Goal: Task Accomplishment & Management: Complete application form

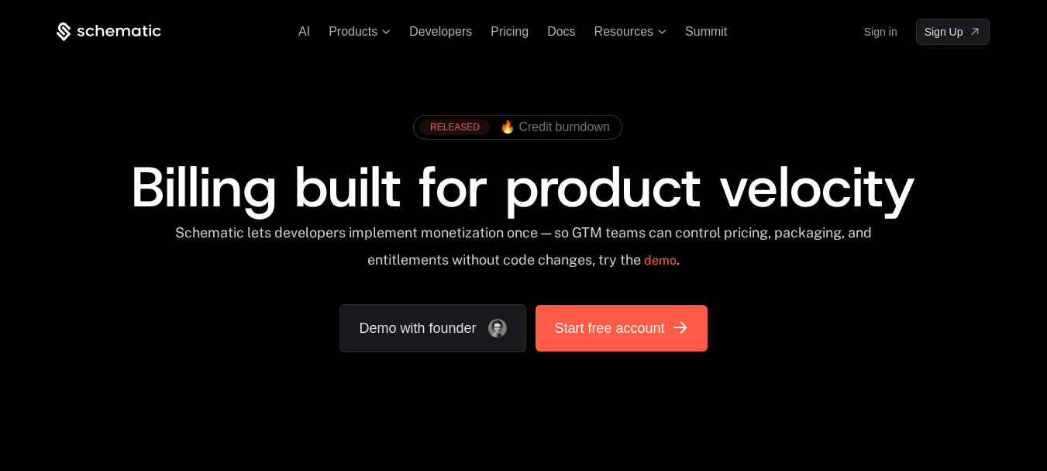
click at [639, 331] on span "Start free account" at bounding box center [609, 328] width 110 height 22
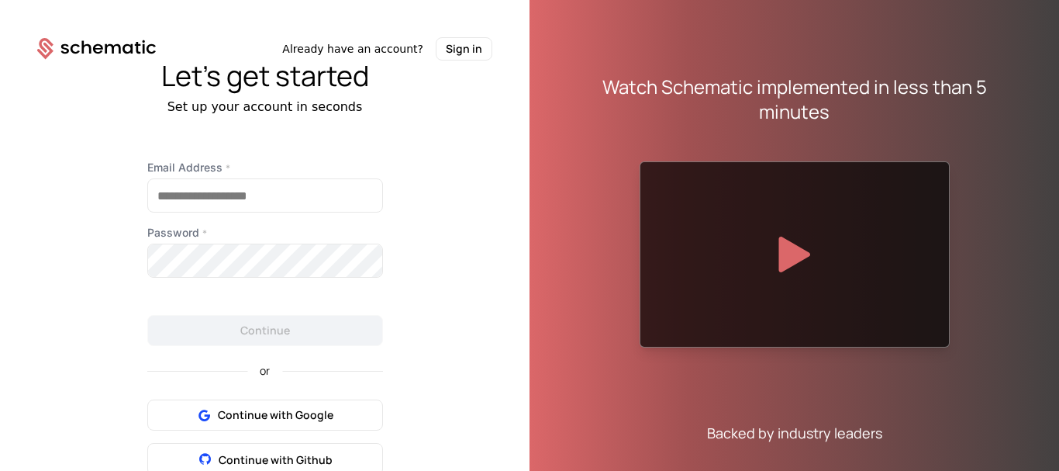
scroll to position [73, 0]
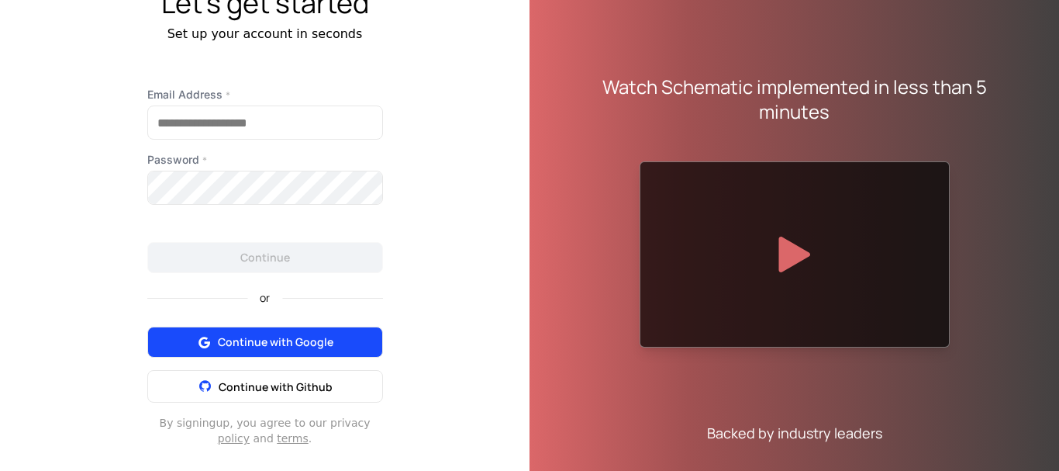
click at [285, 340] on span "Continue with Google" at bounding box center [275, 342] width 115 height 16
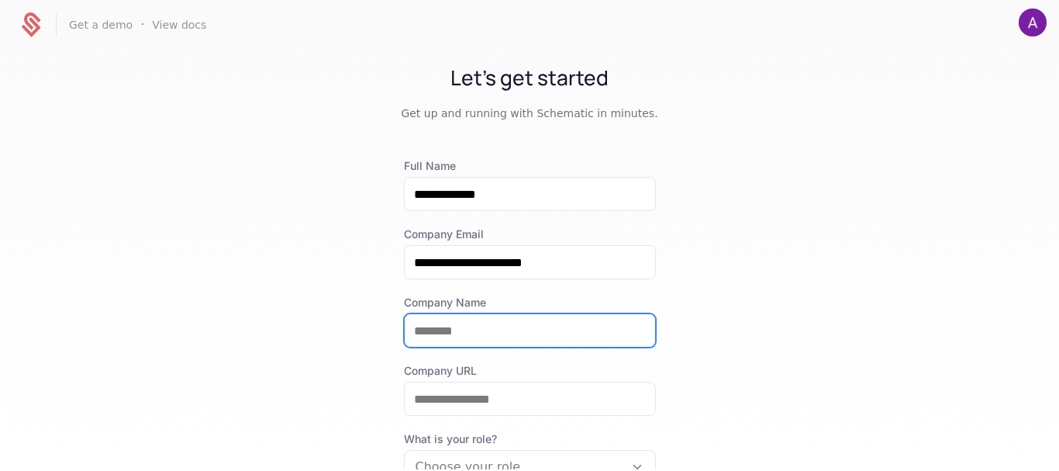
click at [460, 326] on input "Company Name" at bounding box center [530, 330] width 250 height 33
type input "*"
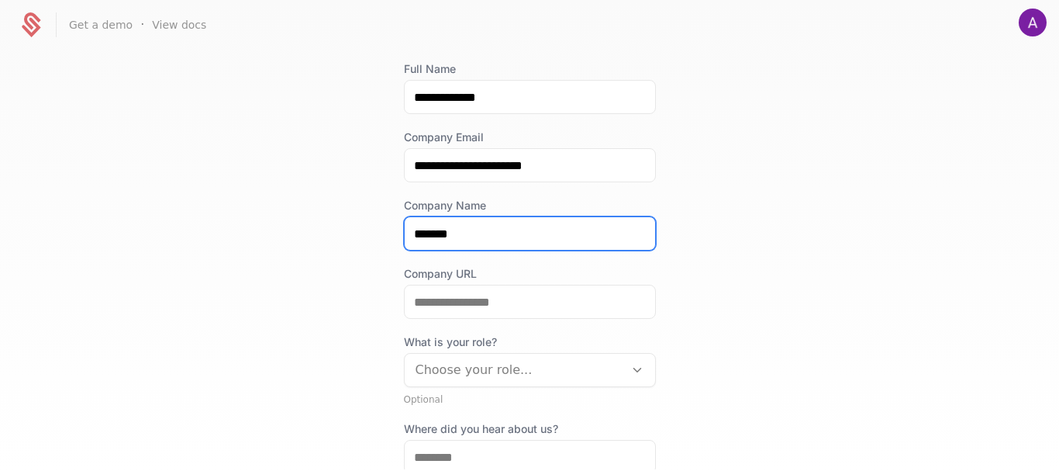
scroll to position [106, 0]
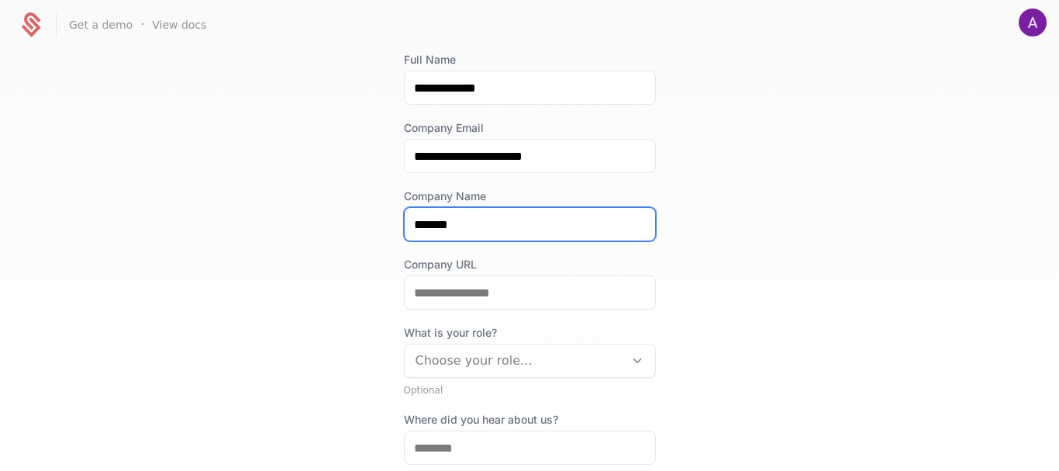
type input "*******"
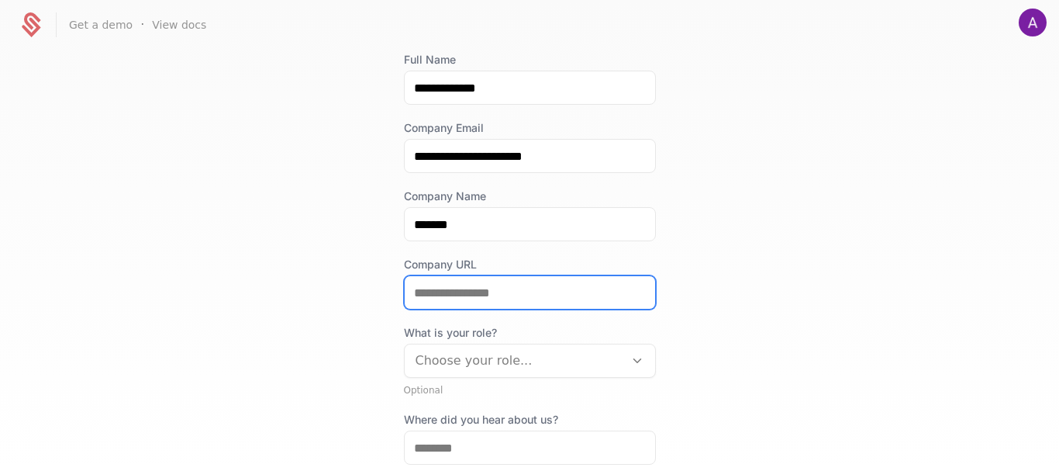
click at [511, 291] on input "Company URL" at bounding box center [530, 292] width 250 height 33
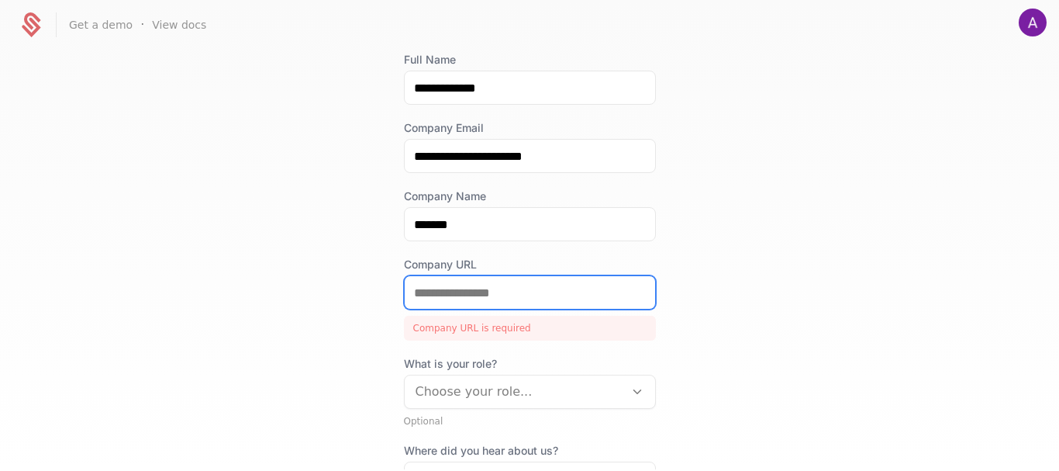
paste input "**********"
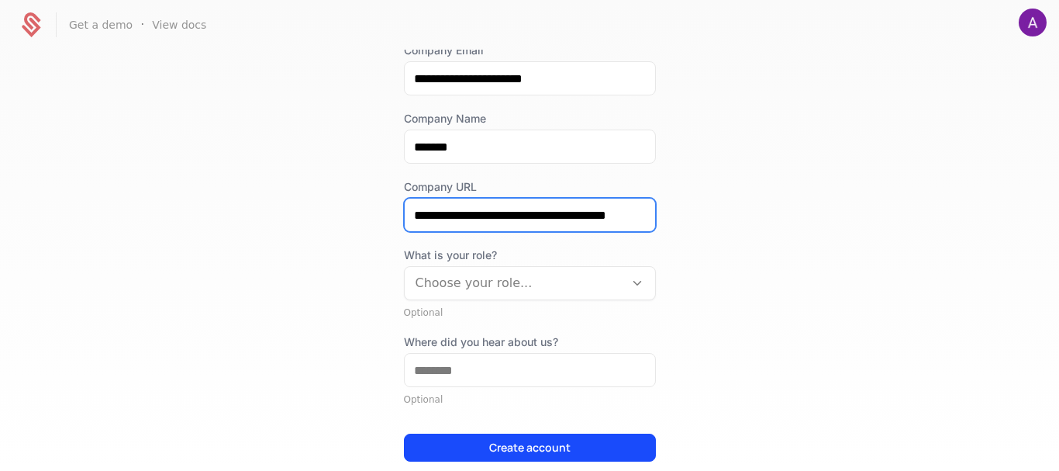
scroll to position [186, 0]
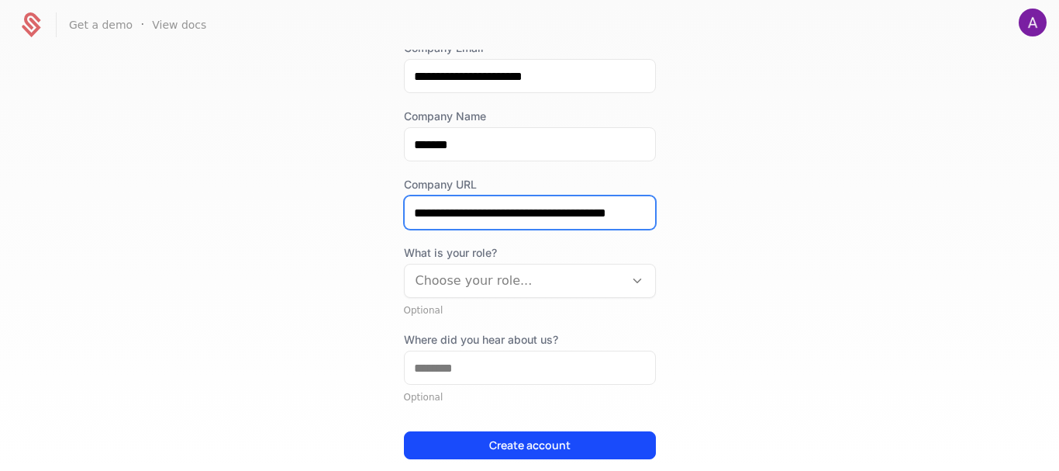
type input "**********"
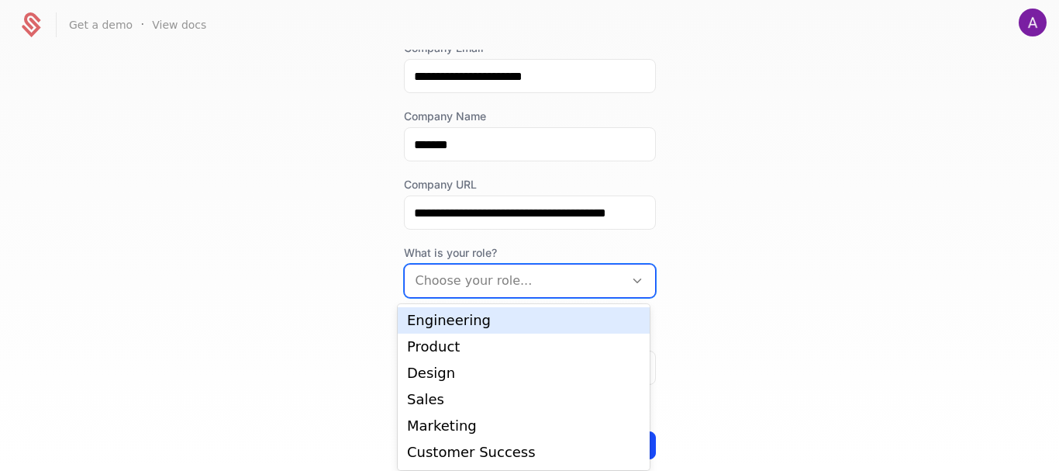
click at [553, 284] on div at bounding box center [514, 281] width 198 height 22
click at [508, 322] on div "Engineering" at bounding box center [523, 320] width 233 height 14
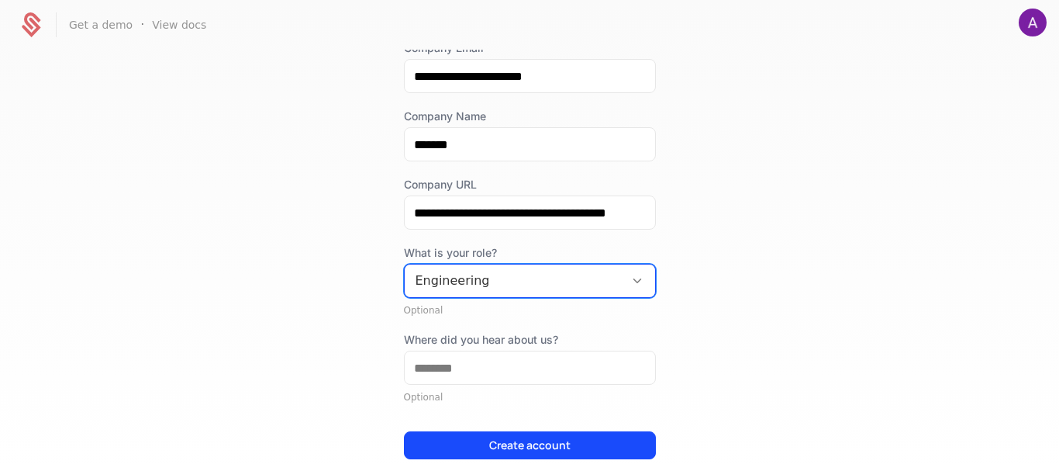
scroll to position [266, 0]
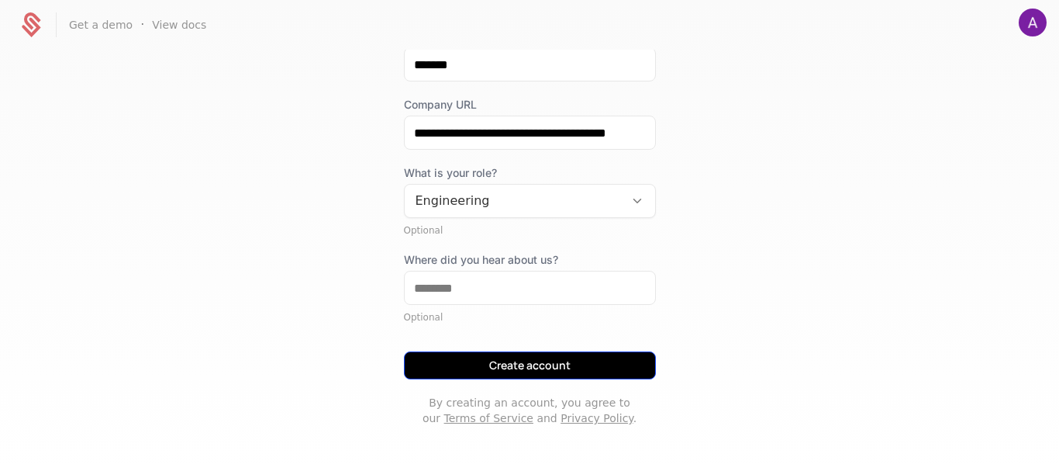
click at [552, 369] on button "Create account" at bounding box center [530, 365] width 252 height 28
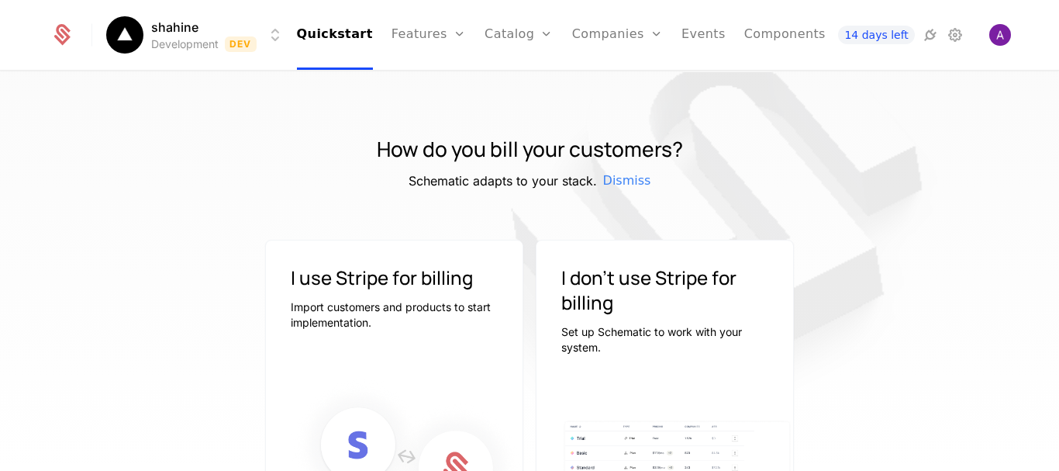
scroll to position [204, 0]
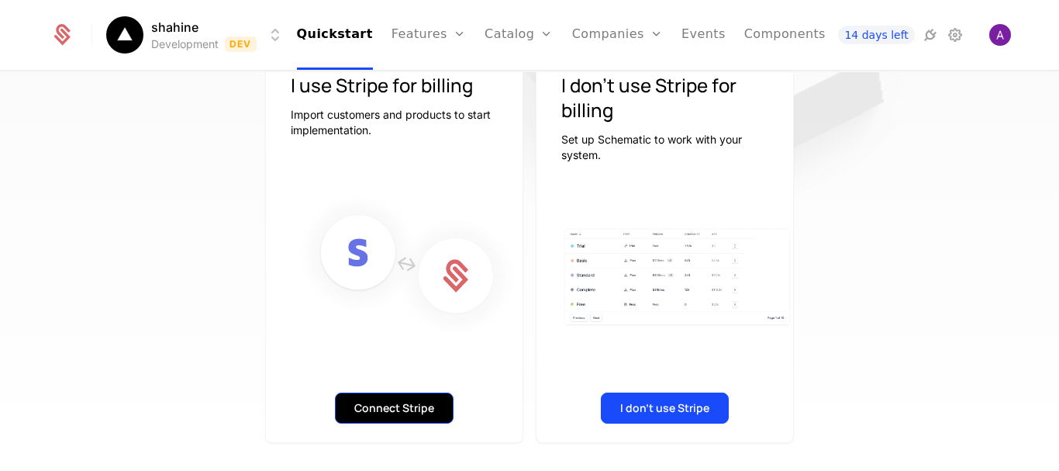
click at [397, 397] on button "Connect Stripe" at bounding box center [394, 407] width 119 height 31
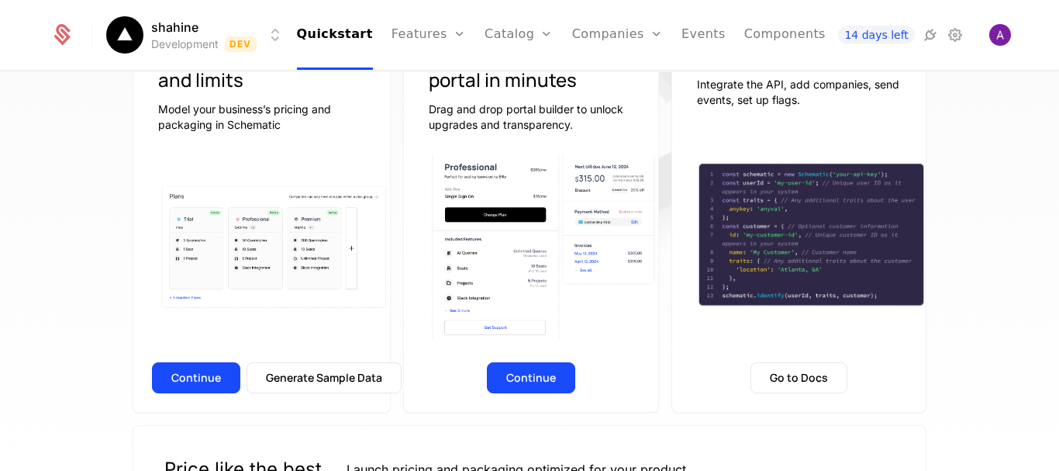
scroll to position [198, 0]
click at [187, 375] on button "Continue" at bounding box center [196, 376] width 88 height 31
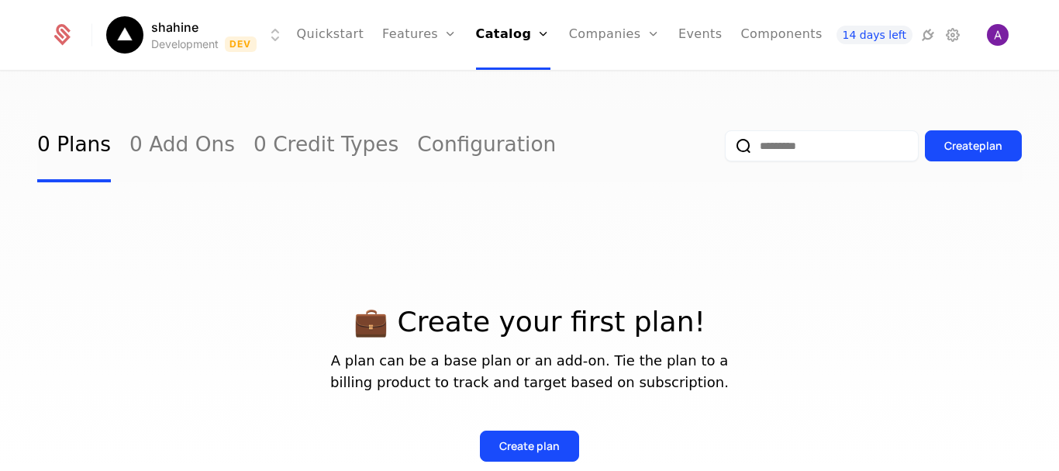
scroll to position [155, 0]
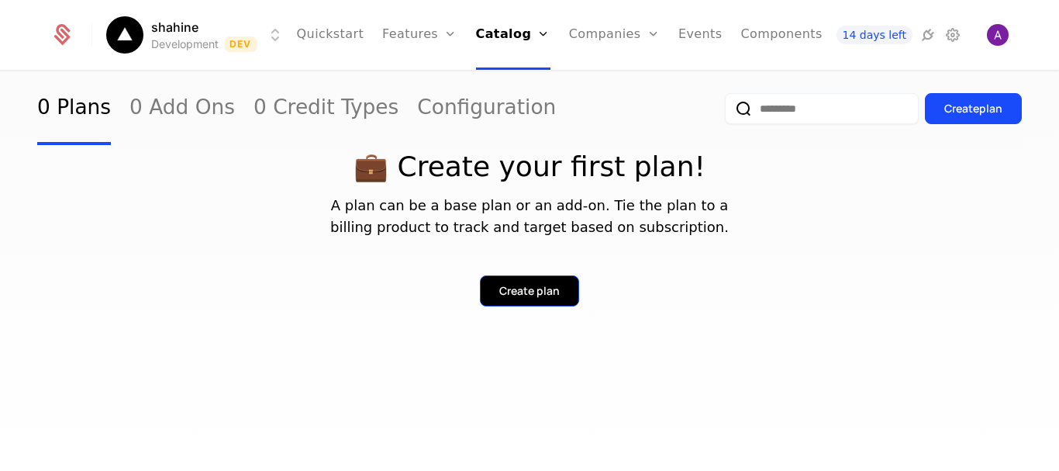
click at [512, 298] on div "Create plan" at bounding box center [529, 291] width 60 height 16
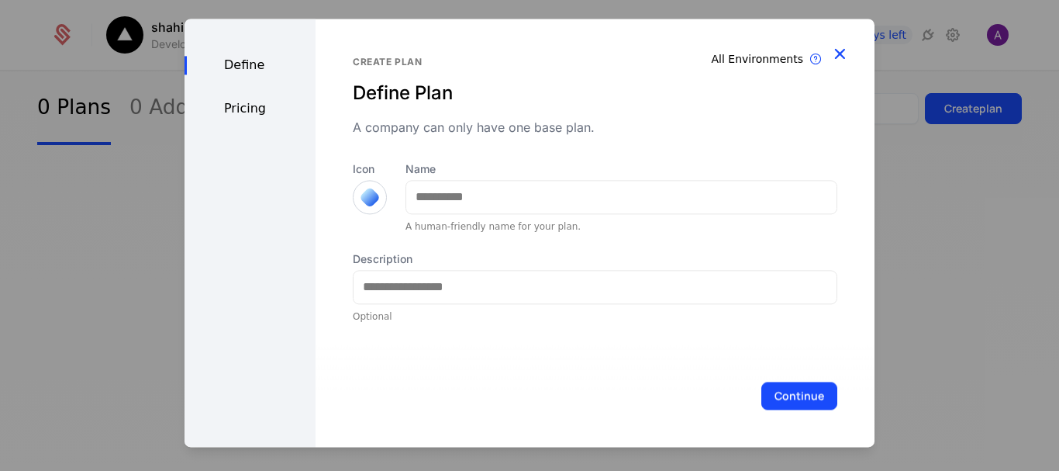
click at [846, 46] on icon "button" at bounding box center [839, 53] width 20 height 20
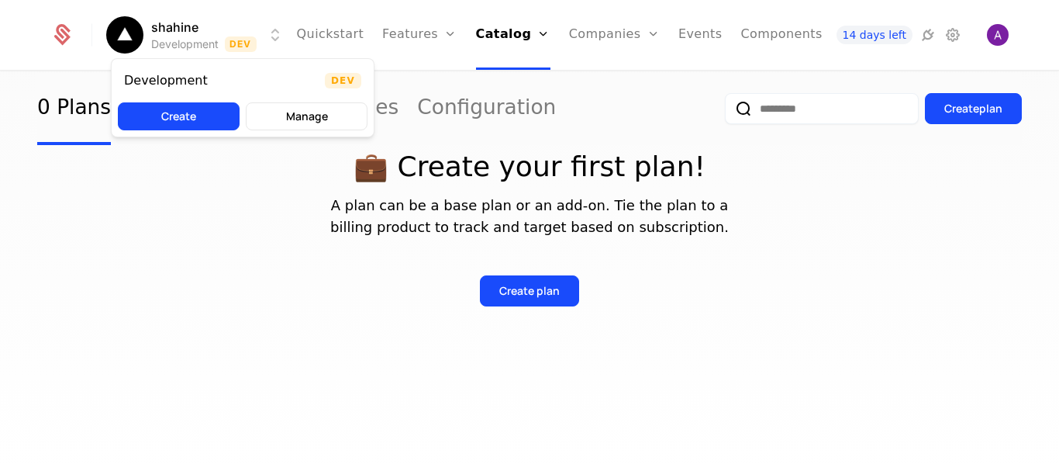
click at [120, 30] on html "shahine Development Dev Quickstart Features Features Flags Catalog Plans Add On…" at bounding box center [529, 235] width 1059 height 471
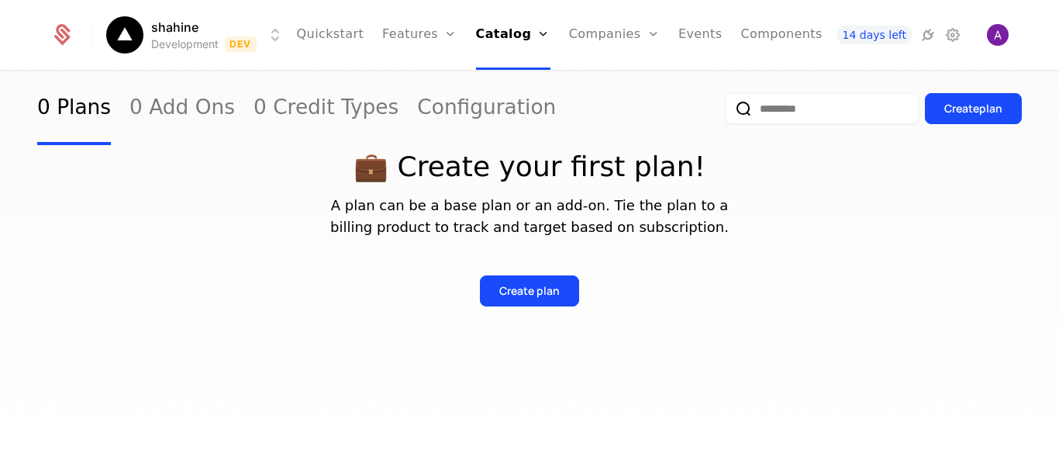
click at [60, 33] on html "shahine Development Dev Quickstart Features Features Flags Catalog Plans Add On…" at bounding box center [529, 235] width 1059 height 471
click at [60, 33] on icon at bounding box center [63, 31] width 15 height 15
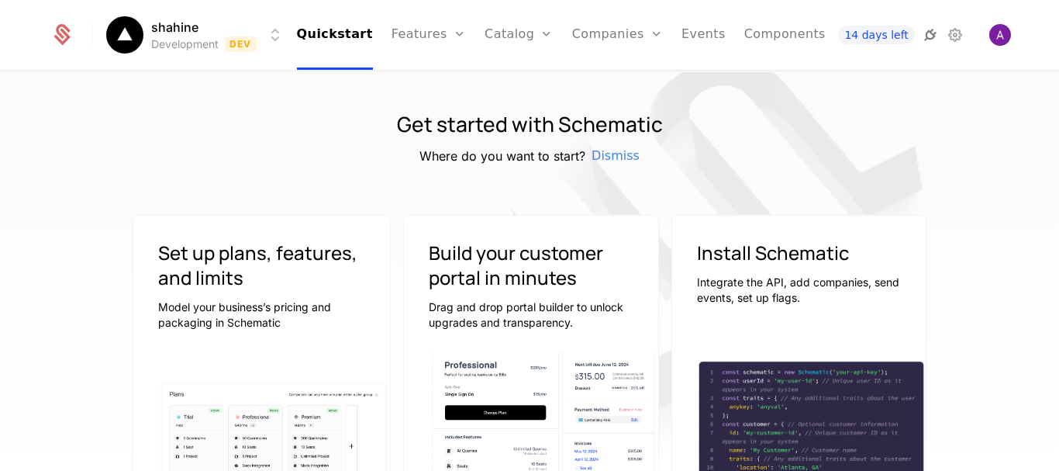
click at [930, 36] on icon at bounding box center [930, 35] width 19 height 19
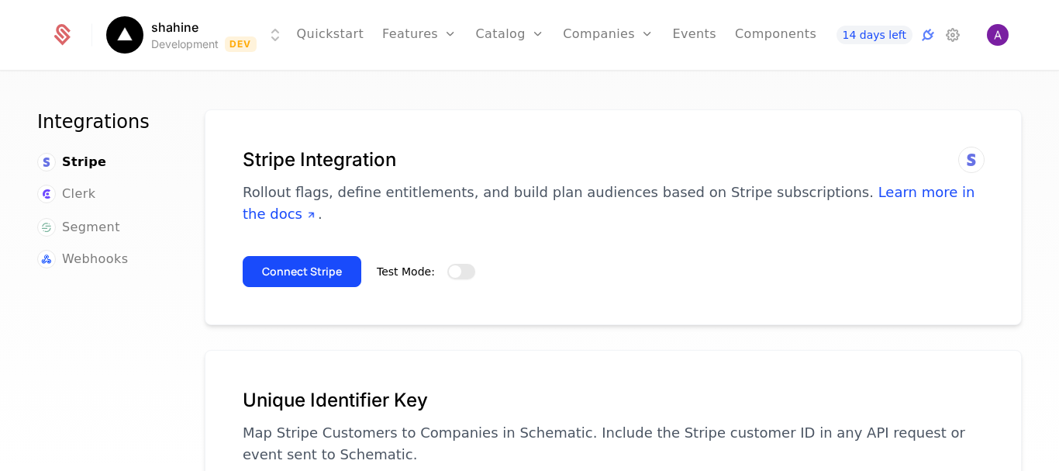
click at [459, 264] on button "Test Mode:" at bounding box center [461, 272] width 28 height 16
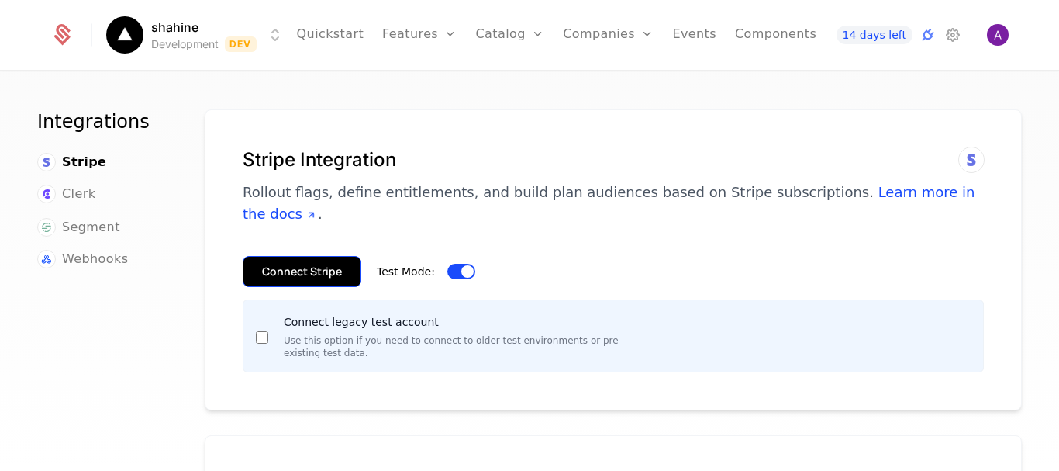
click at [314, 256] on button "Connect Stripe" at bounding box center [302, 271] width 119 height 31
click at [313, 256] on button "Connect Stripe" at bounding box center [302, 271] width 119 height 31
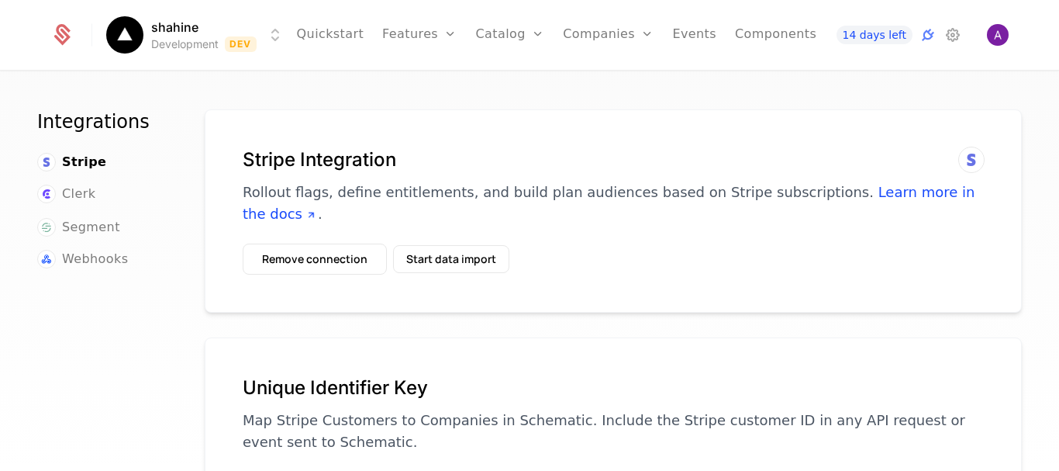
click at [64, 23] on div at bounding box center [71, 34] width 42 height 23
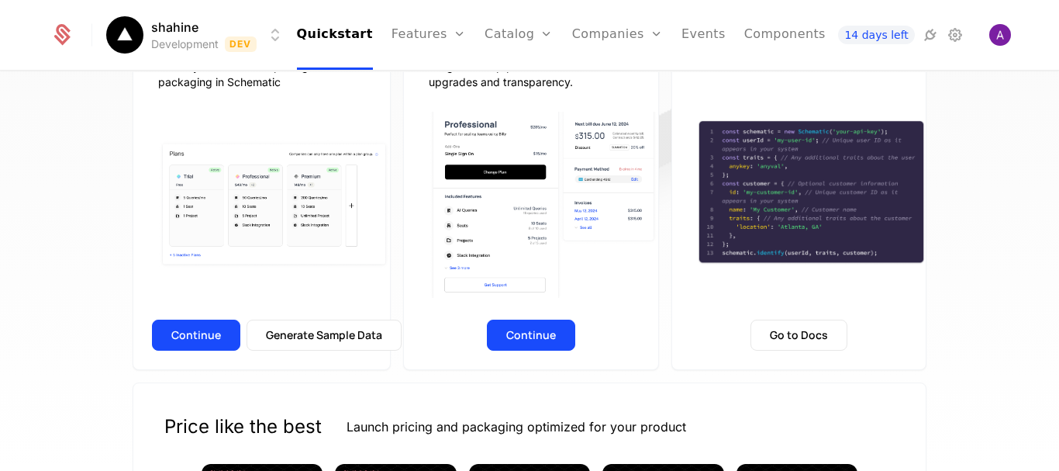
scroll to position [437, 0]
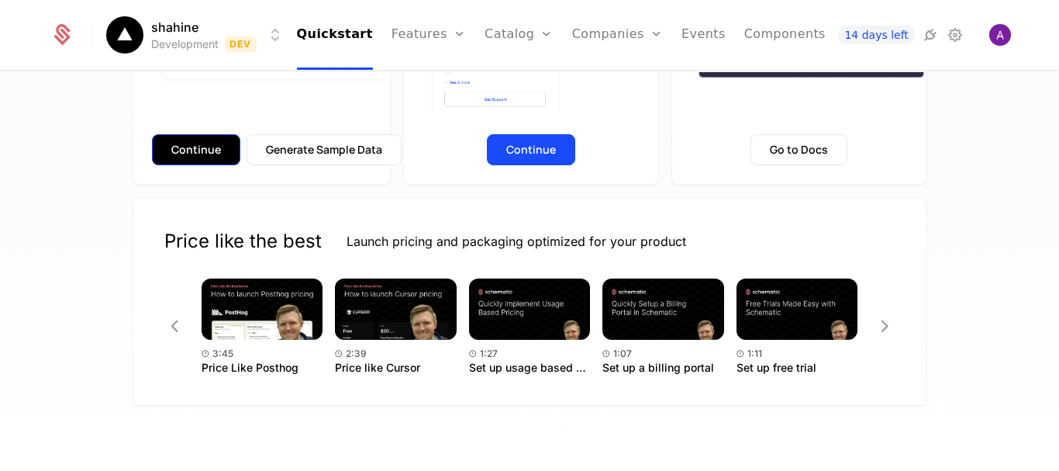
click at [191, 137] on button "Continue" at bounding box center [196, 149] width 88 height 31
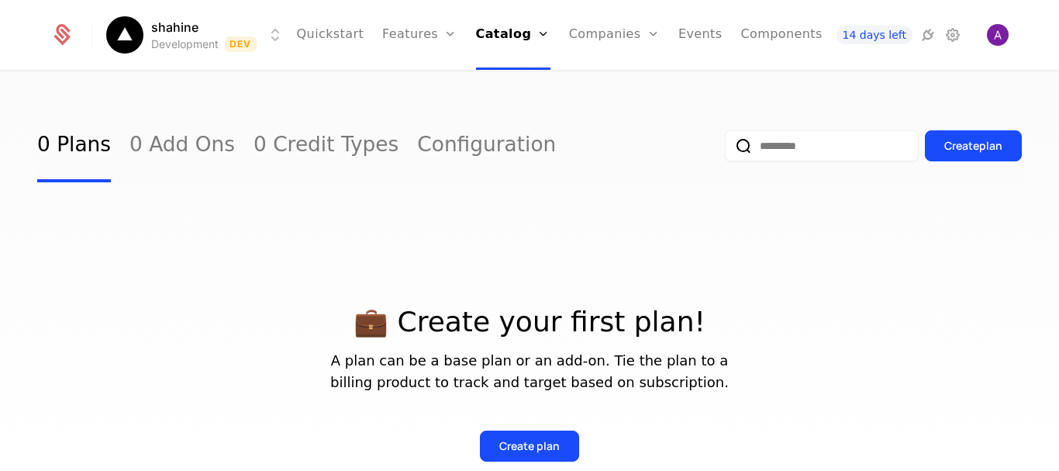
scroll to position [155, 0]
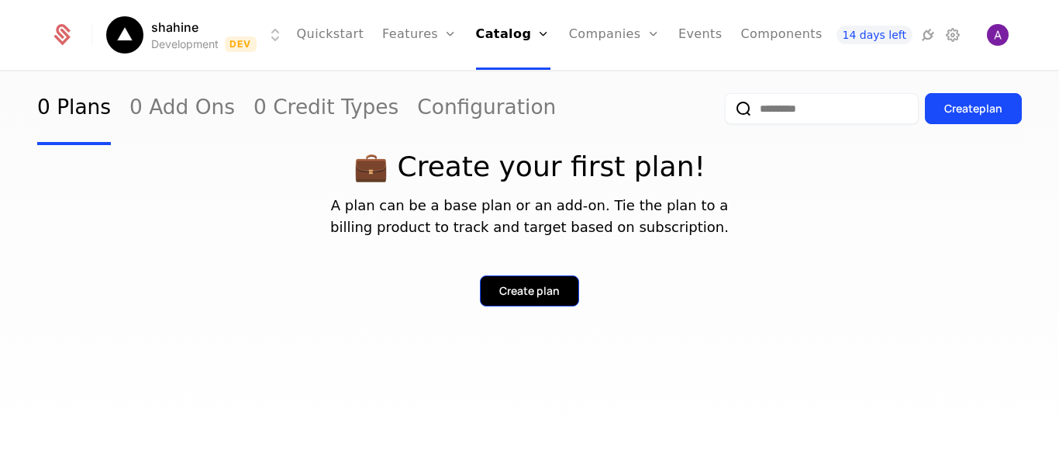
click at [538, 299] on button "Create plan" at bounding box center [529, 290] width 99 height 31
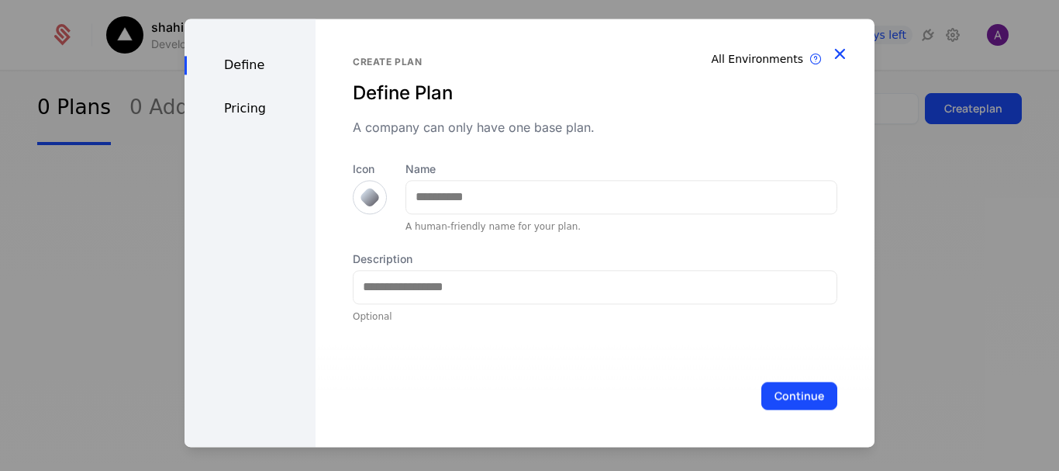
click at [843, 58] on icon "button" at bounding box center [839, 53] width 20 height 20
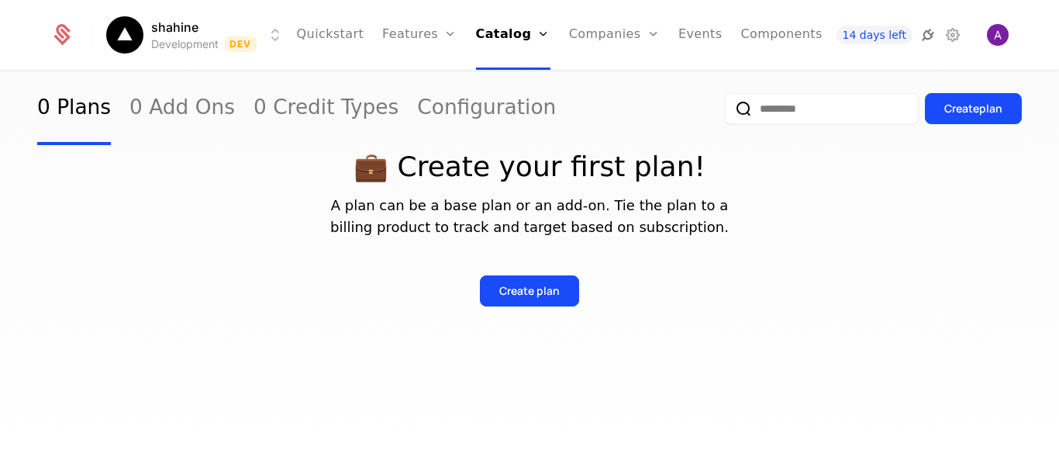
click at [931, 36] on icon at bounding box center [928, 35] width 19 height 19
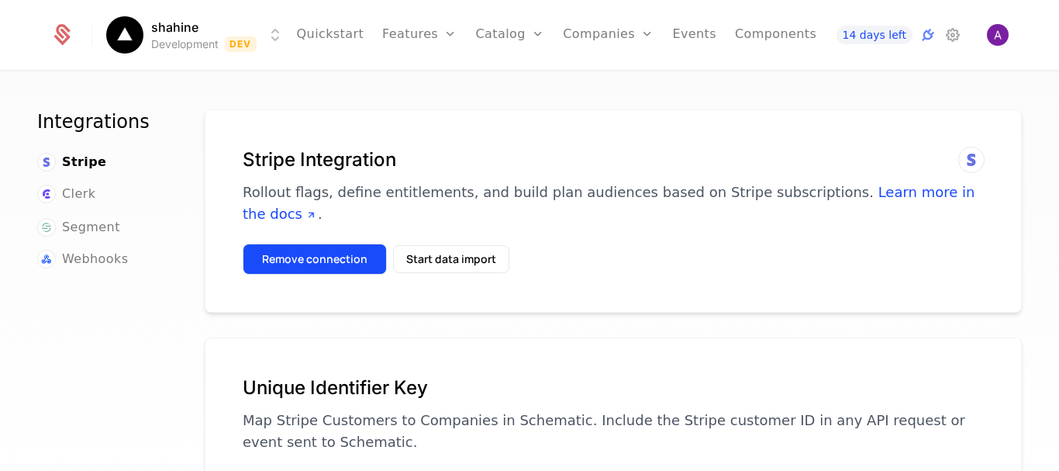
click at [284, 243] on button "Remove connection" at bounding box center [315, 258] width 144 height 31
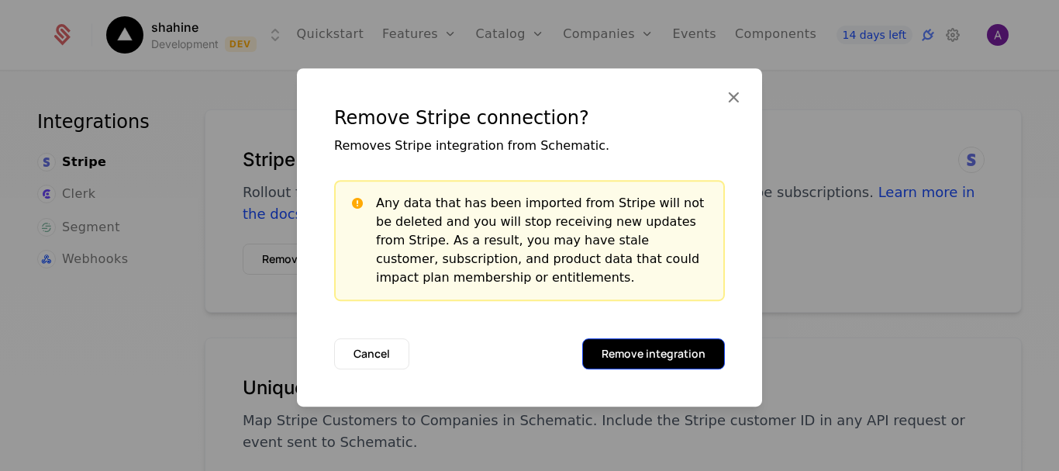
click at [677, 357] on button "Remove integration" at bounding box center [653, 353] width 143 height 31
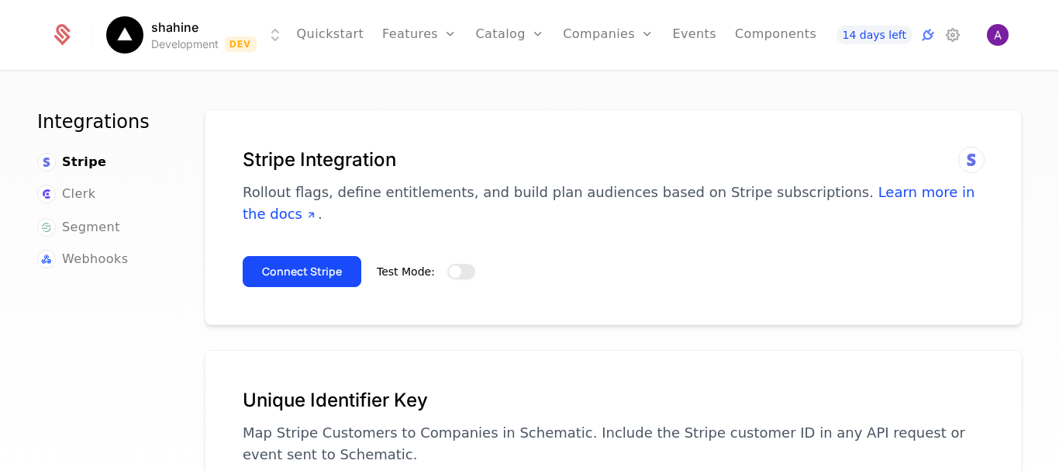
click at [454, 265] on span "button" at bounding box center [455, 271] width 12 height 12
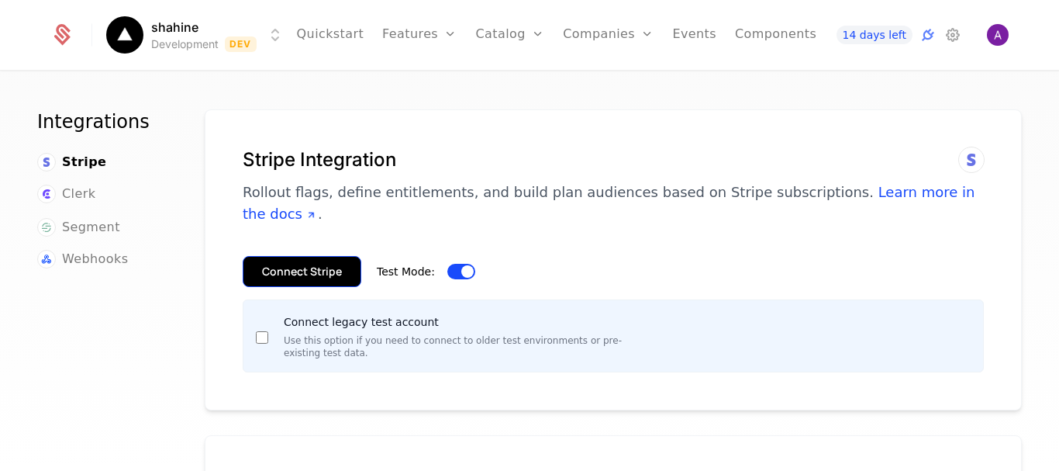
click at [318, 256] on button "Connect Stripe" at bounding box center [302, 271] width 119 height 31
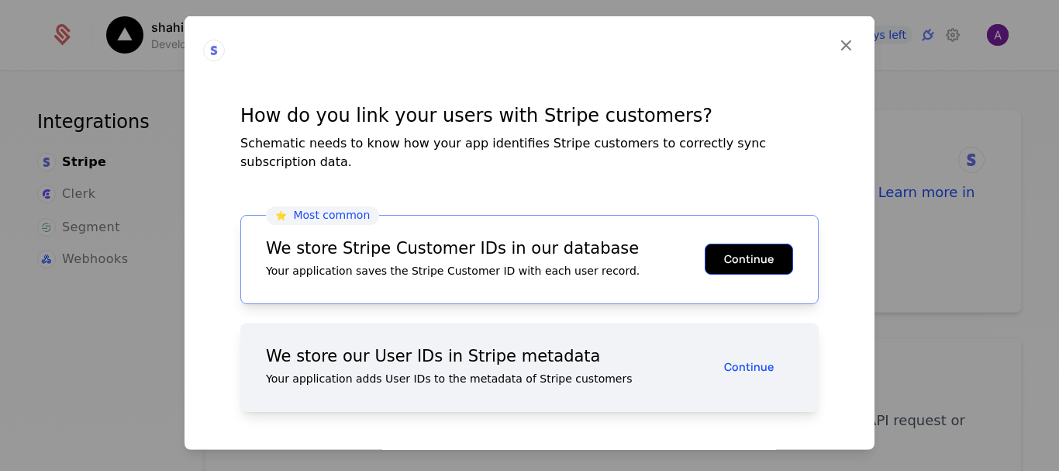
click at [747, 243] on button "Continue" at bounding box center [749, 258] width 88 height 31
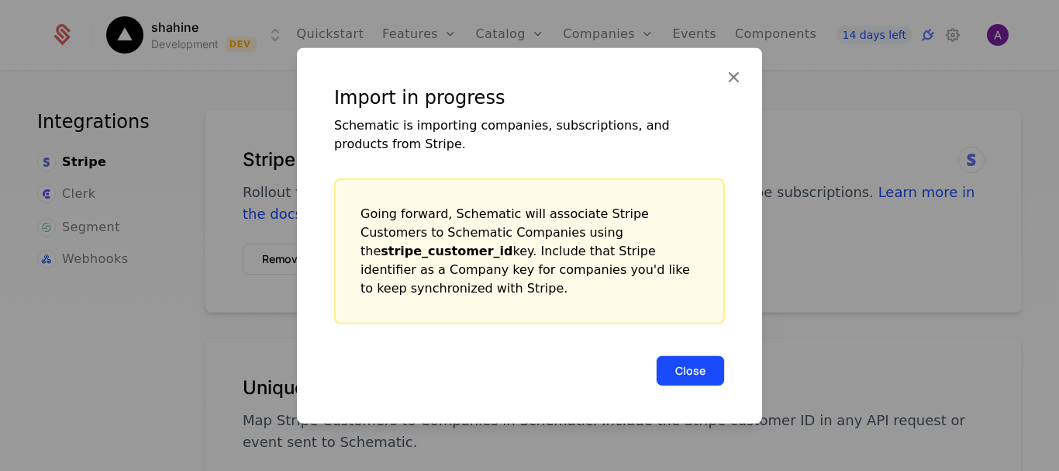
click at [710, 354] on button "Close" at bounding box center [690, 369] width 69 height 31
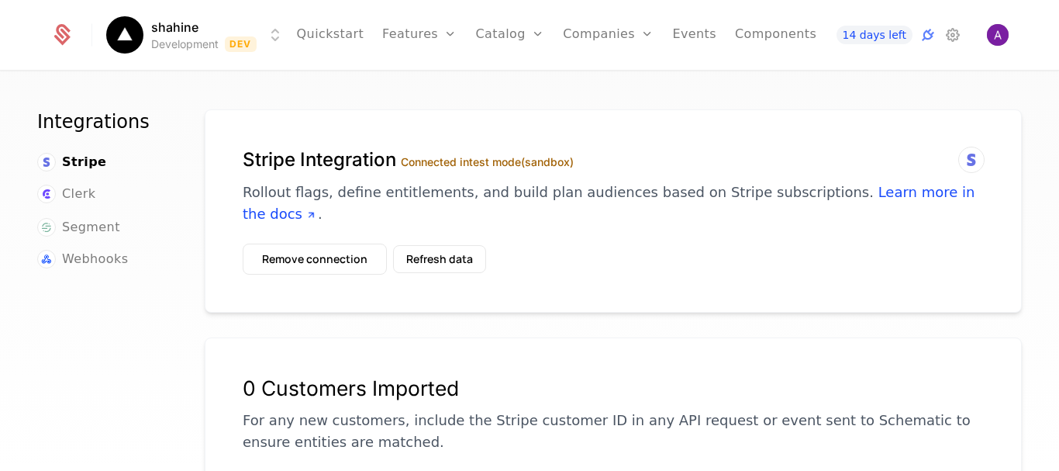
click at [56, 35] on icon at bounding box center [62, 35] width 22 height 22
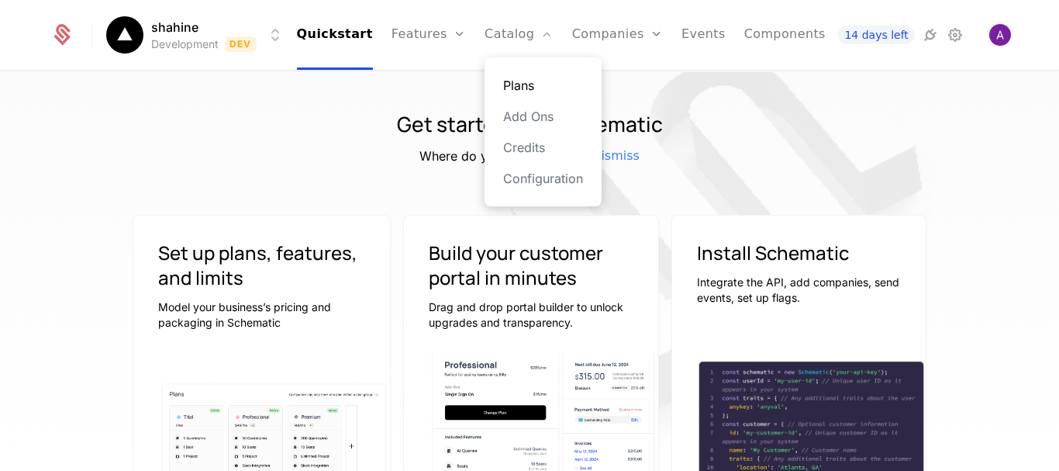
click at [522, 90] on link "Plans" at bounding box center [543, 85] width 80 height 19
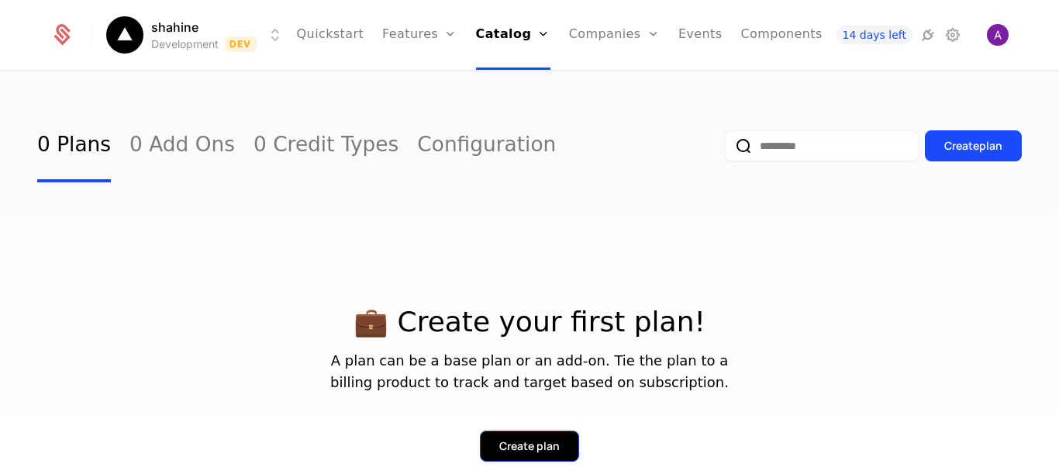
click at [550, 446] on div "Create plan" at bounding box center [529, 446] width 60 height 16
